Goal: Information Seeking & Learning: Learn about a topic

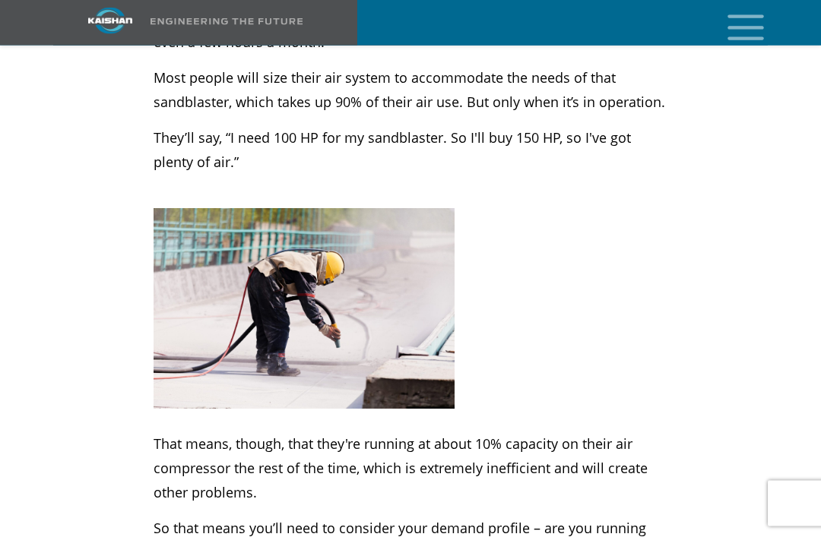
scroll to position [1150, 0]
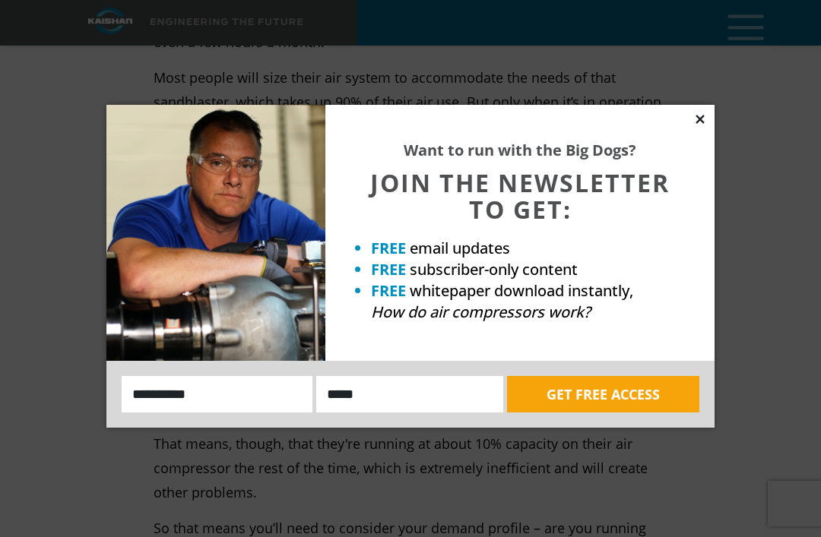
click at [697, 123] on icon at bounding box center [700, 119] width 8 height 8
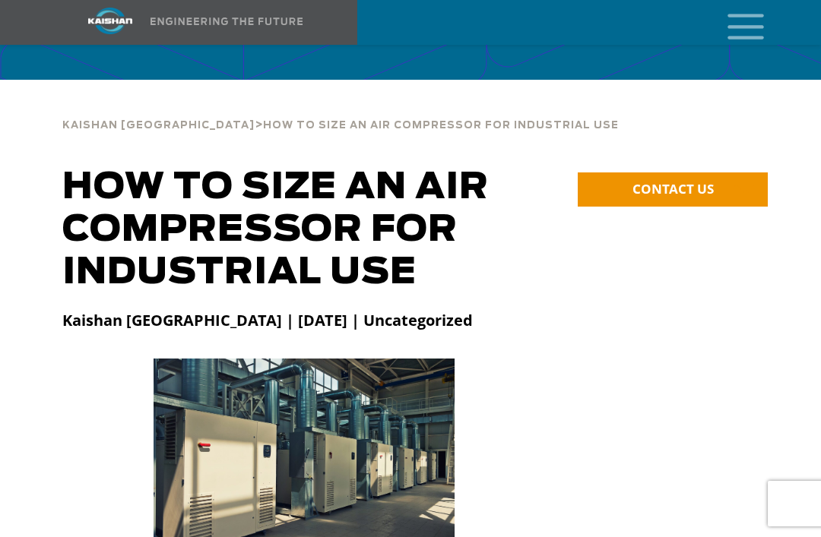
scroll to position [0, 0]
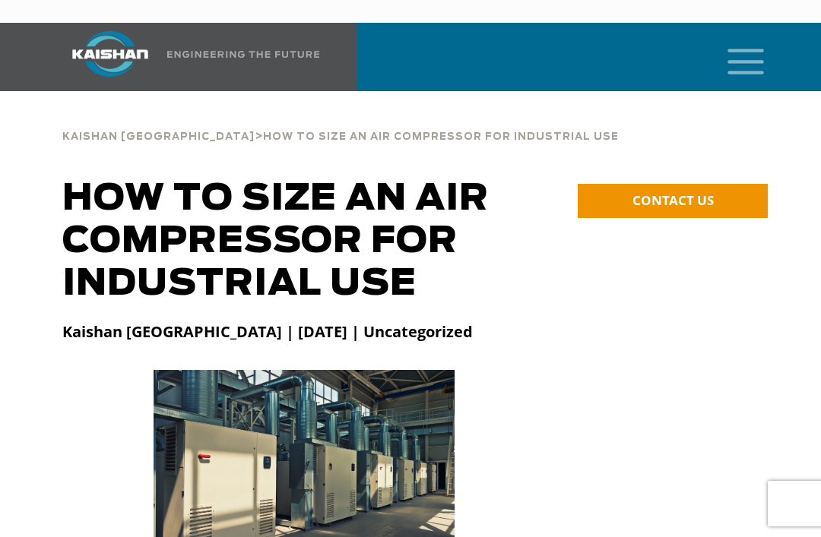
click at [754, 49] on icon "mobile menu" at bounding box center [745, 59] width 49 height 47
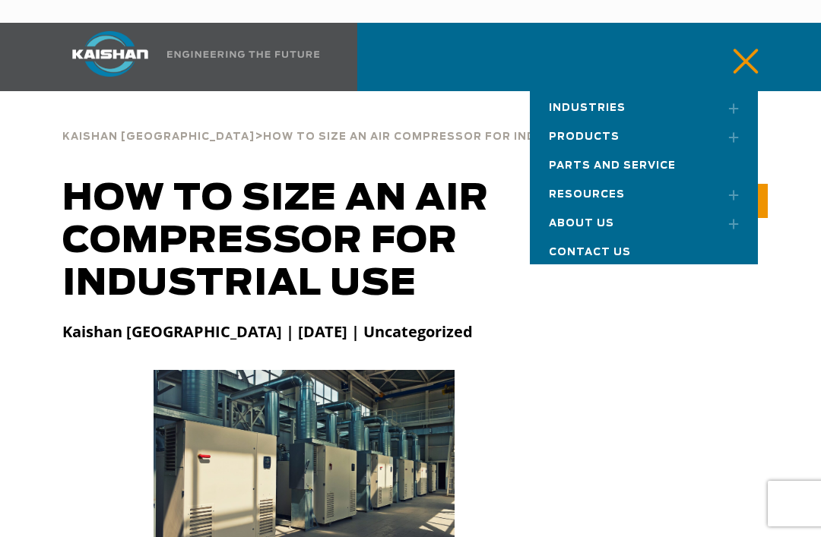
click at [655, 120] on link "Products" at bounding box center [644, 134] width 228 height 29
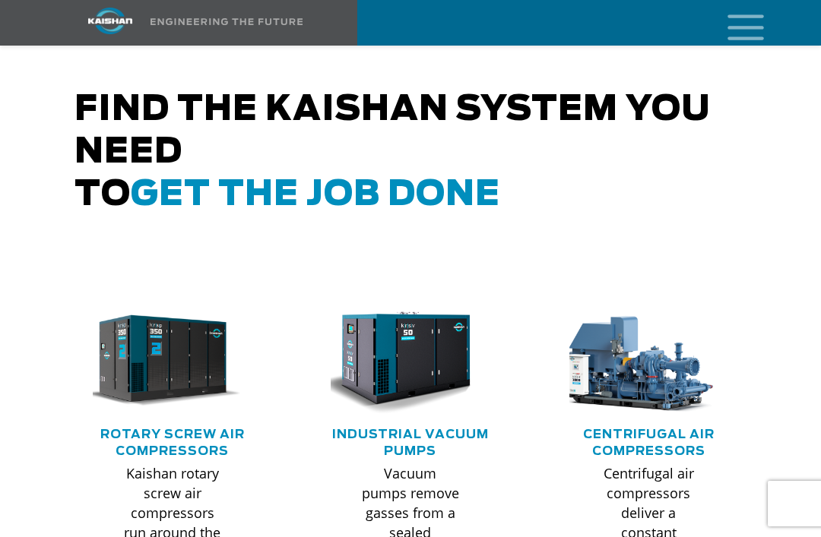
scroll to position [902, 0]
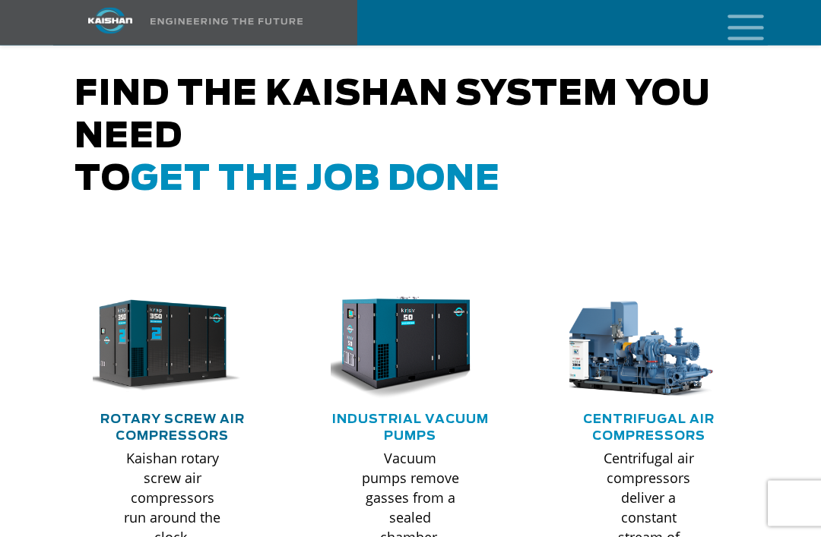
click at [180, 414] on link "Rotary Screw Air Compressors" at bounding box center [172, 428] width 144 height 29
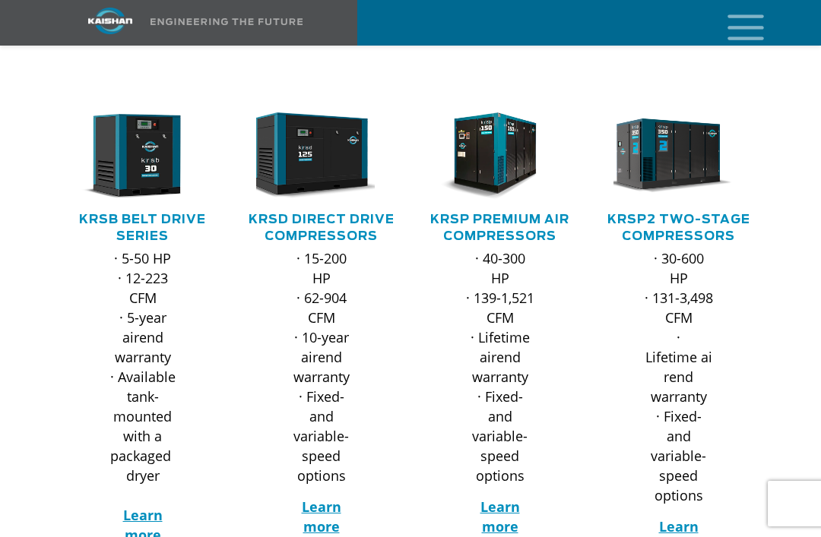
scroll to position [233, 0]
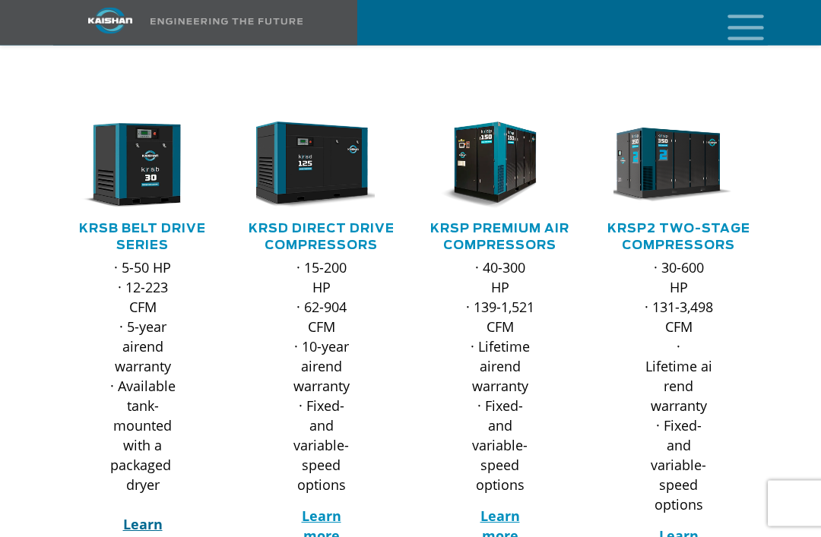
click at [133, 516] on strong "Learn more" at bounding box center [143, 535] width 40 height 38
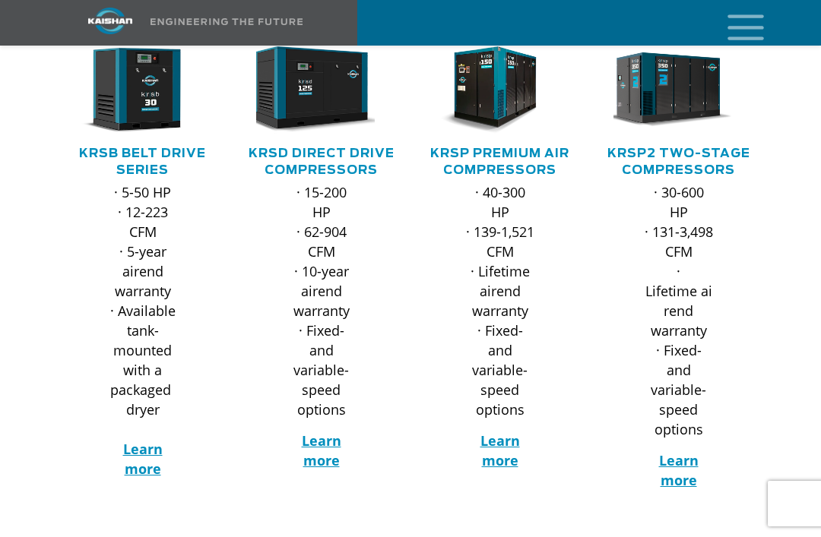
scroll to position [308, 0]
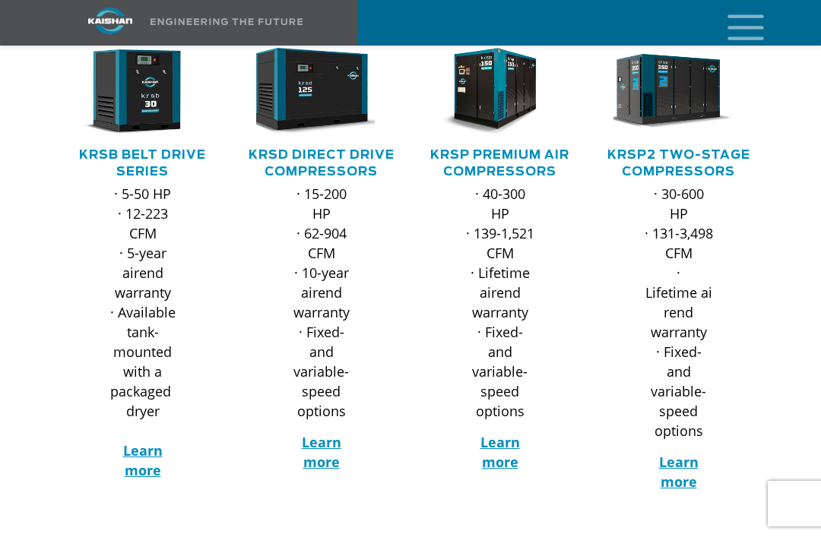
click at [319, 147] on h5 "KRSD Direct Drive Compressors" at bounding box center [321, 163] width 148 height 33
click at [334, 433] on strong "Learn more" at bounding box center [322, 452] width 40 height 38
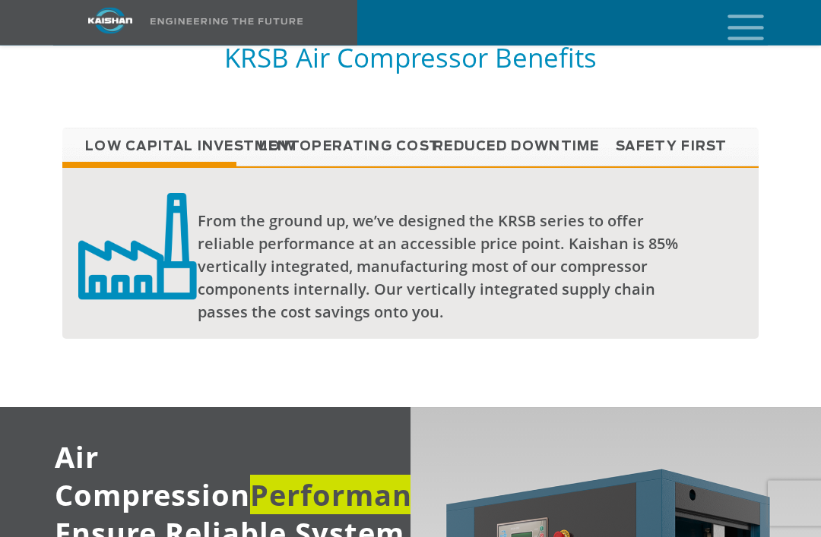
scroll to position [1472, 0]
